Goal: Information Seeking & Learning: Learn about a topic

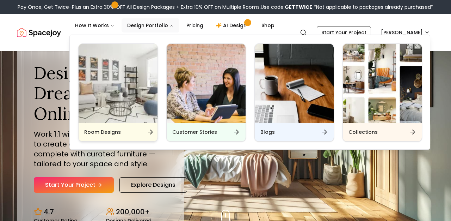
click at [125, 105] on img "Main" at bounding box center [118, 83] width 79 height 79
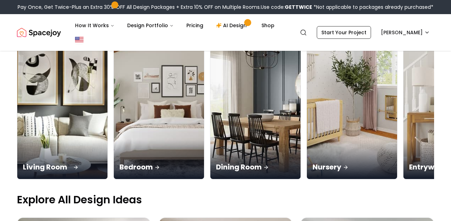
scroll to position [99, 0]
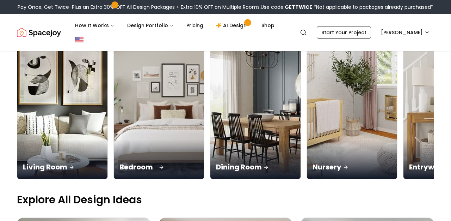
click at [130, 169] on p "Bedroom" at bounding box center [158, 167] width 79 height 10
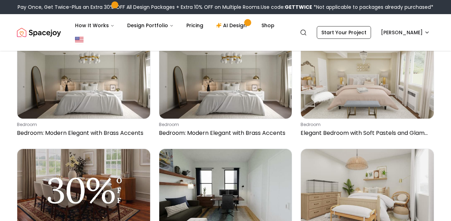
scroll to position [95, 0]
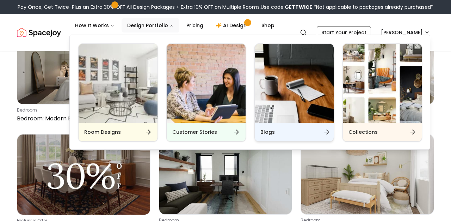
click at [272, 131] on h6 "Blogs" at bounding box center [267, 131] width 14 height 7
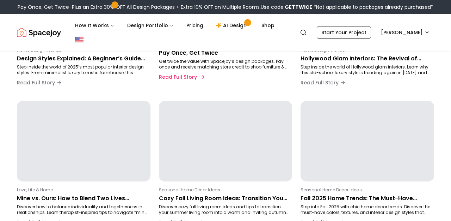
scroll to position [442, 0]
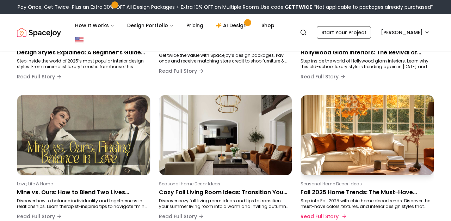
click at [311, 193] on p "Fall 2025 Home Trends: The Must-Have Colors, Textures, and Decor Styles" at bounding box center [366, 192] width 131 height 8
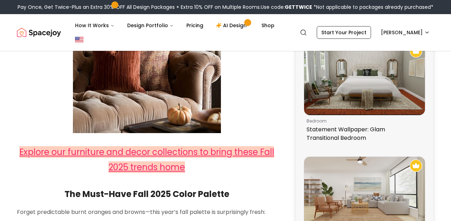
scroll to position [285, 0]
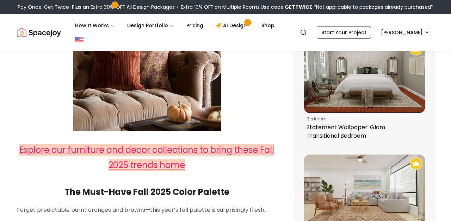
drag, startPoint x: 192, startPoint y: 162, endPoint x: 187, endPoint y: 137, distance: 24.7
copy span "Explore our furniture and decor collections to bring these Fall 2025 trends home"
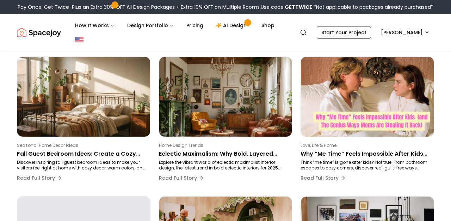
scroll to position [62, 0]
